Goal: Task Accomplishment & Management: Use online tool/utility

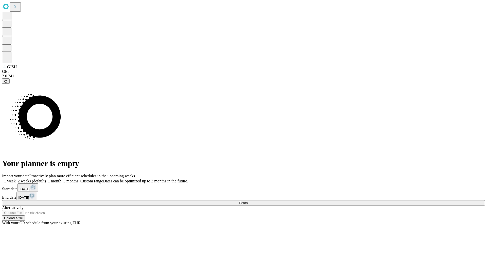
click at [248, 201] on span "Fetch" at bounding box center [243, 203] width 8 height 4
